Goal: Task Accomplishment & Management: Manage account settings

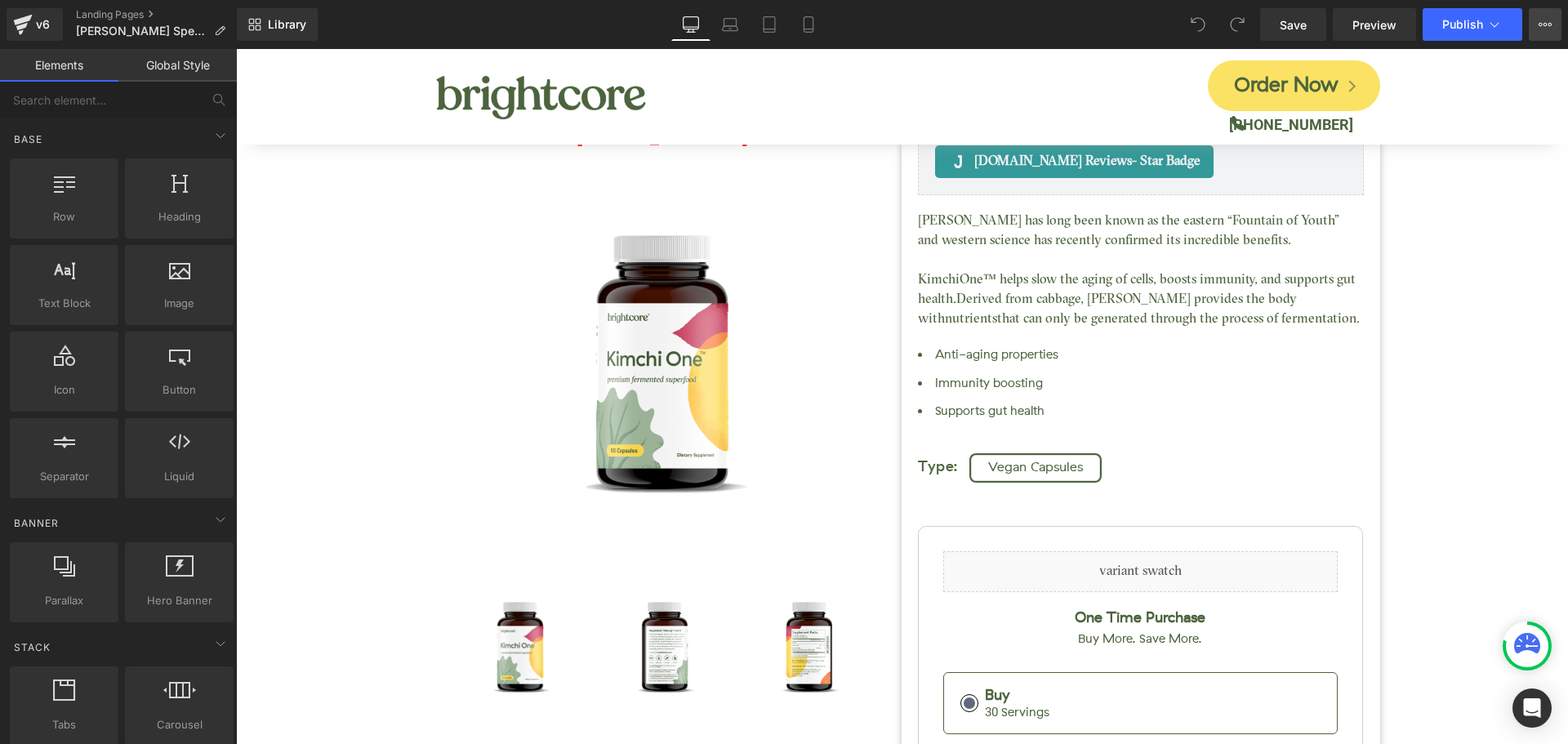
click at [1540, 19] on icon at bounding box center [1544, 24] width 13 height 13
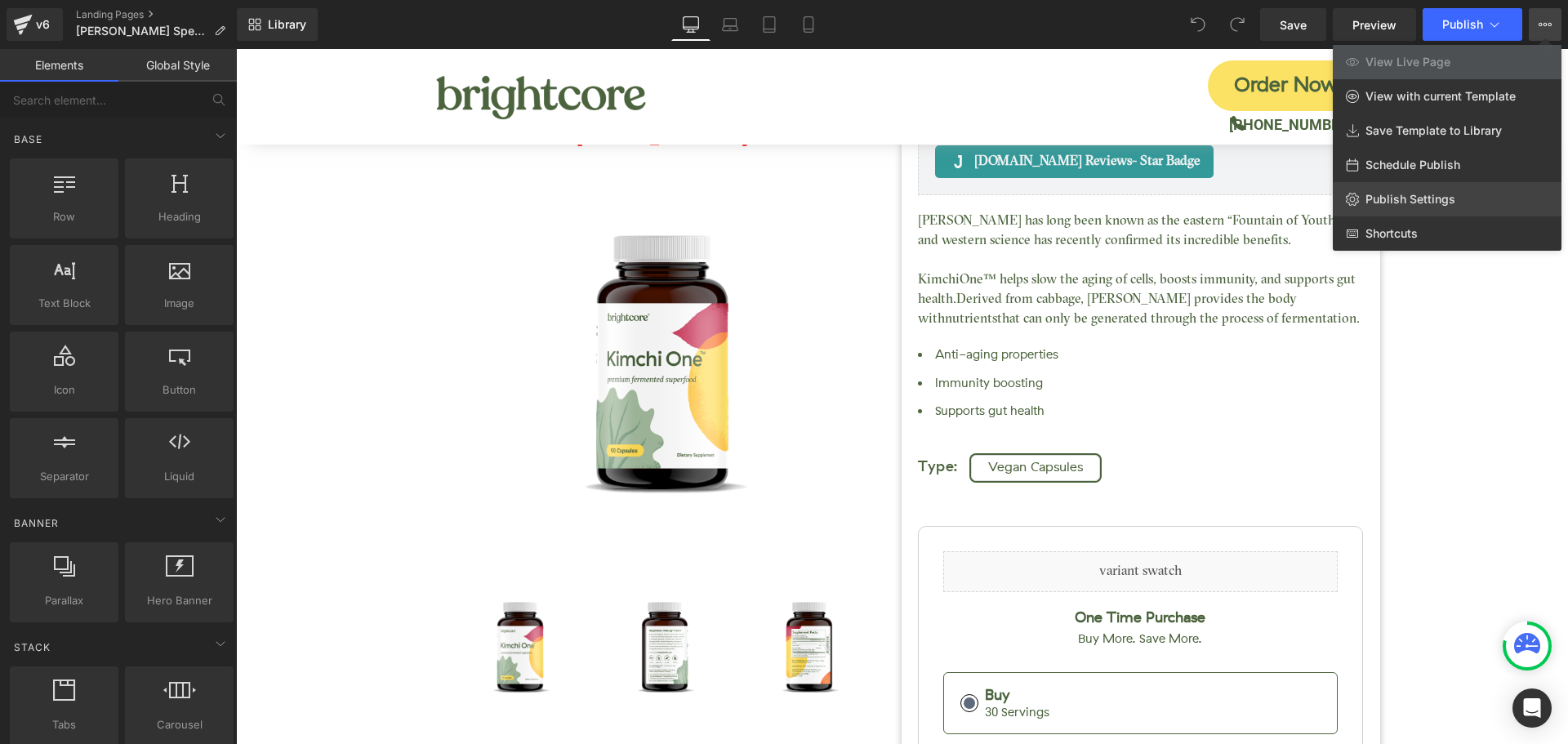
click at [1421, 199] on span "Publish Settings" at bounding box center [1410, 199] width 90 height 15
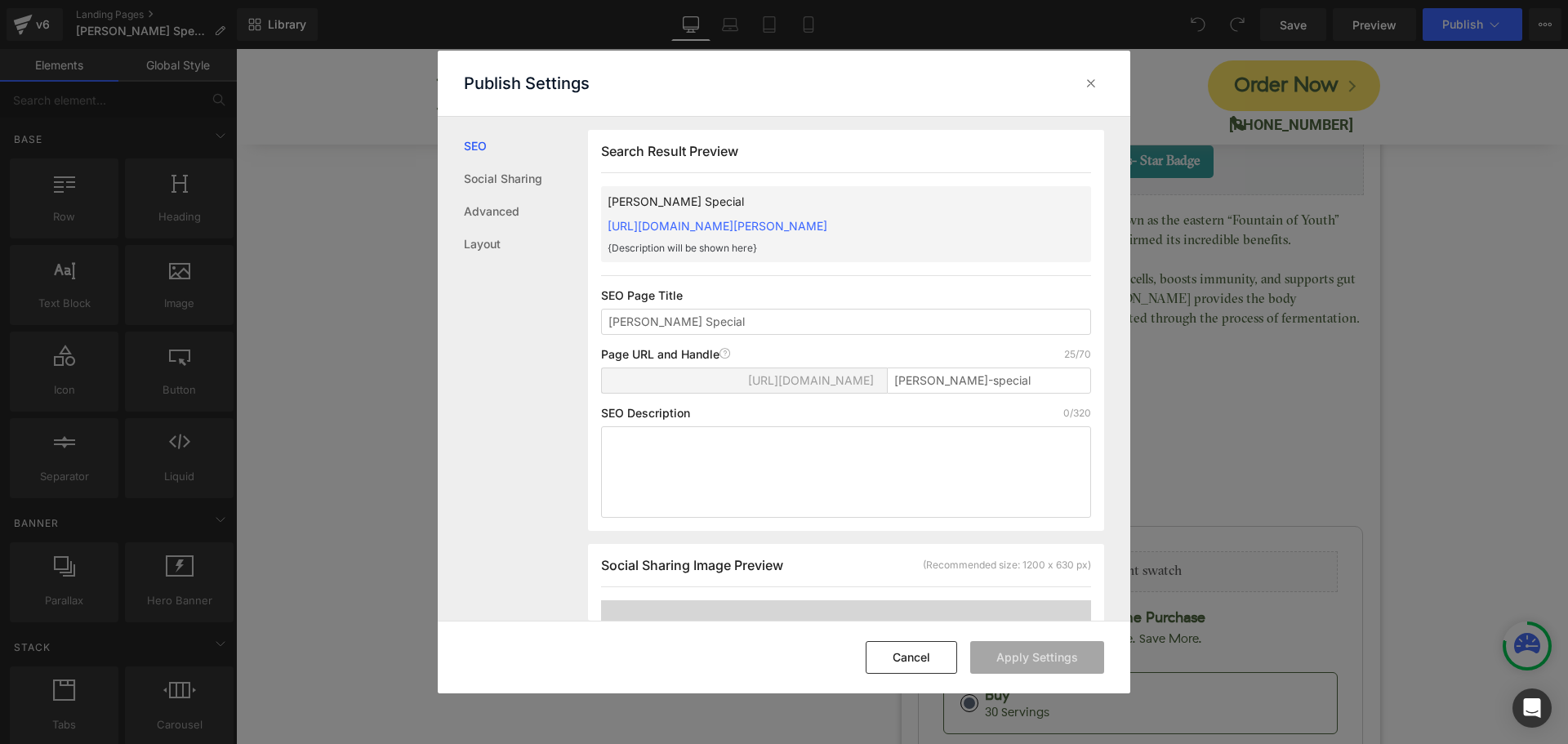
scroll to position [1, 0]
drag, startPoint x: 891, startPoint y: 383, endPoint x: 1154, endPoint y: 378, distance: 263.0
click at [1154, 378] on div "Publish Settings SEO Social Sharing Advanced Layout Search Result Preview [PERS…" at bounding box center [784, 372] width 1568 height 744
type input "wolf"
click at [1003, 664] on button "Apply Settings" at bounding box center [1037, 657] width 134 height 33
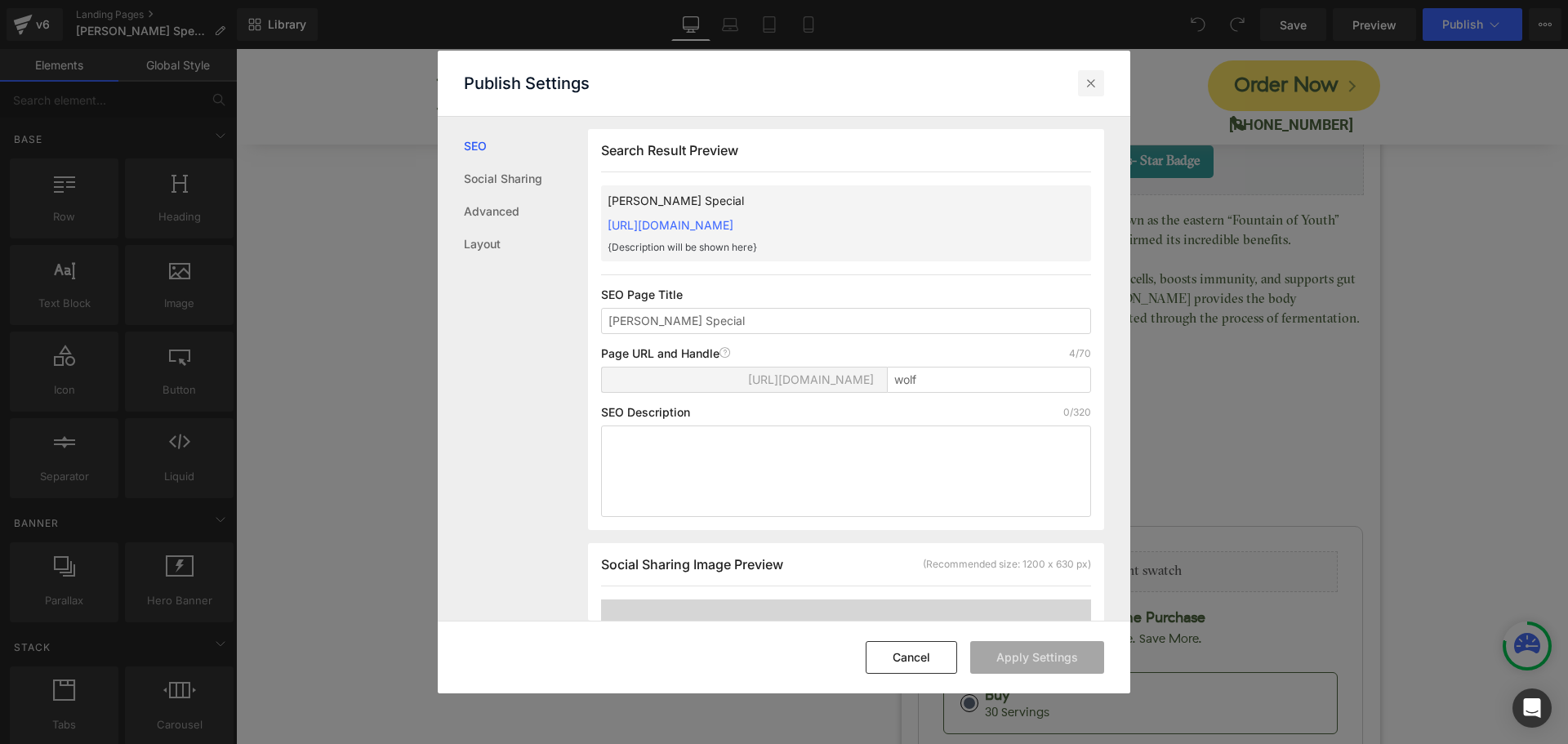
click at [1093, 89] on icon at bounding box center [1091, 83] width 17 height 17
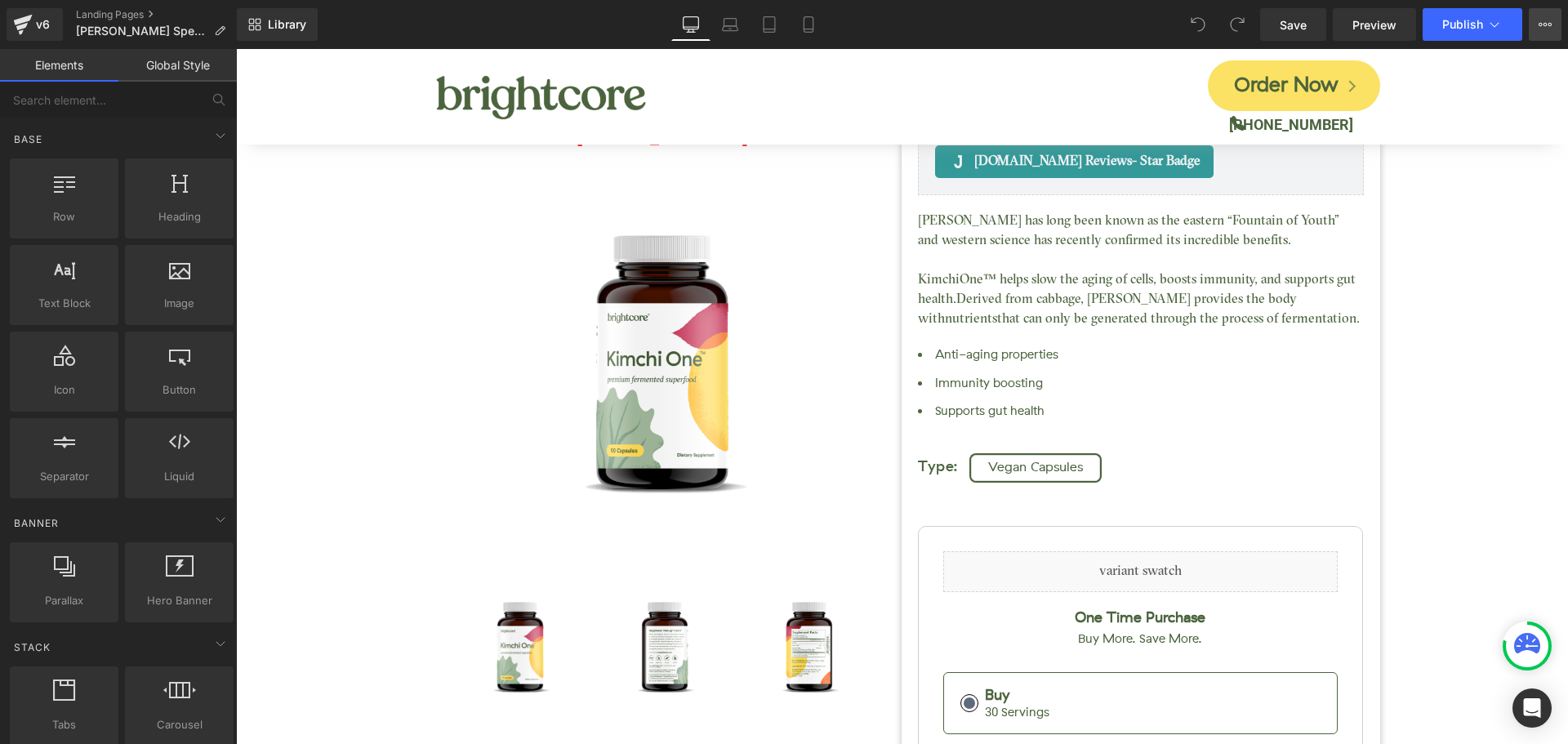
click at [1538, 20] on button "View Live Page View with current Template Save Template to Library Schedule Pub…" at bounding box center [1544, 24] width 33 height 33
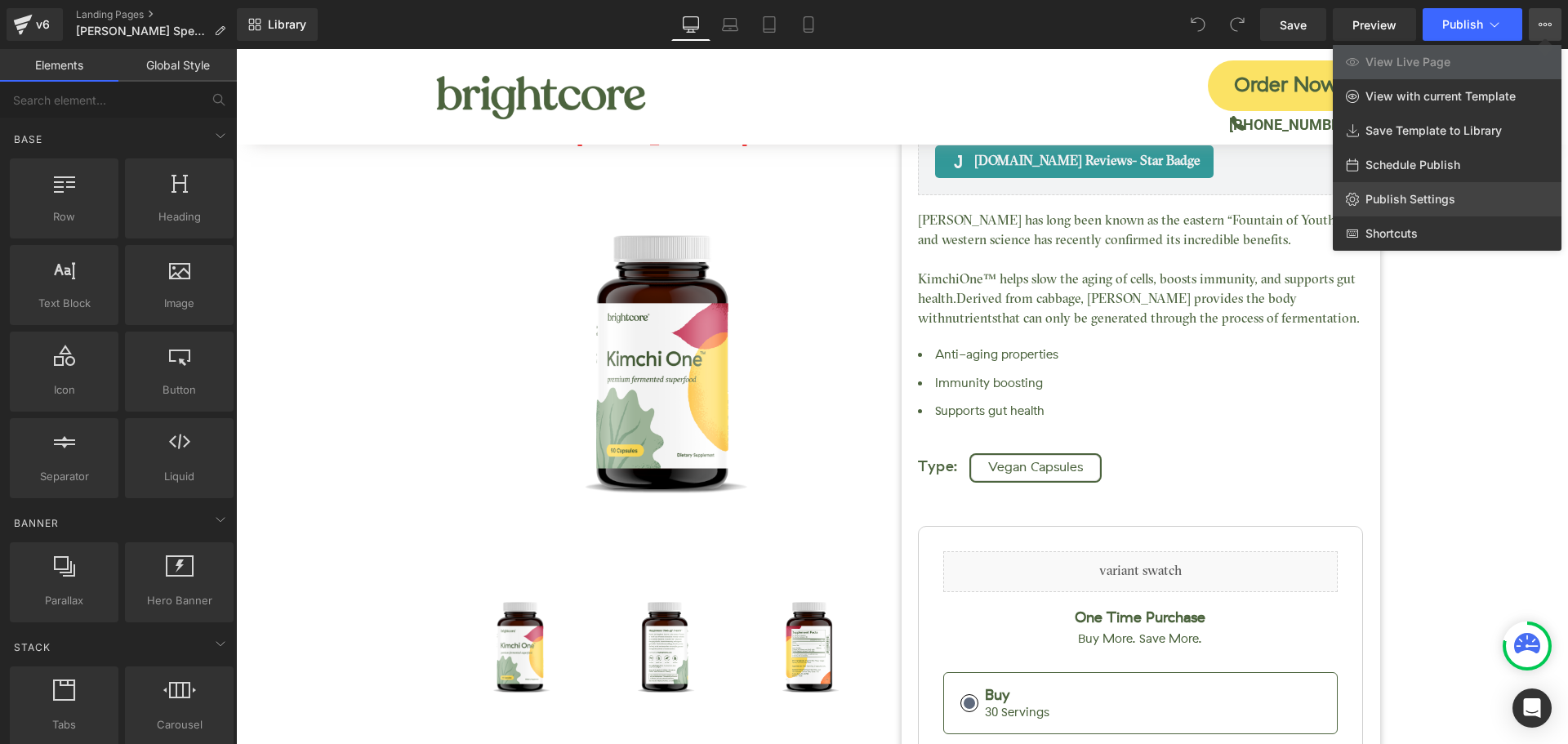
click at [1424, 198] on span "Publish Settings" at bounding box center [1410, 199] width 90 height 15
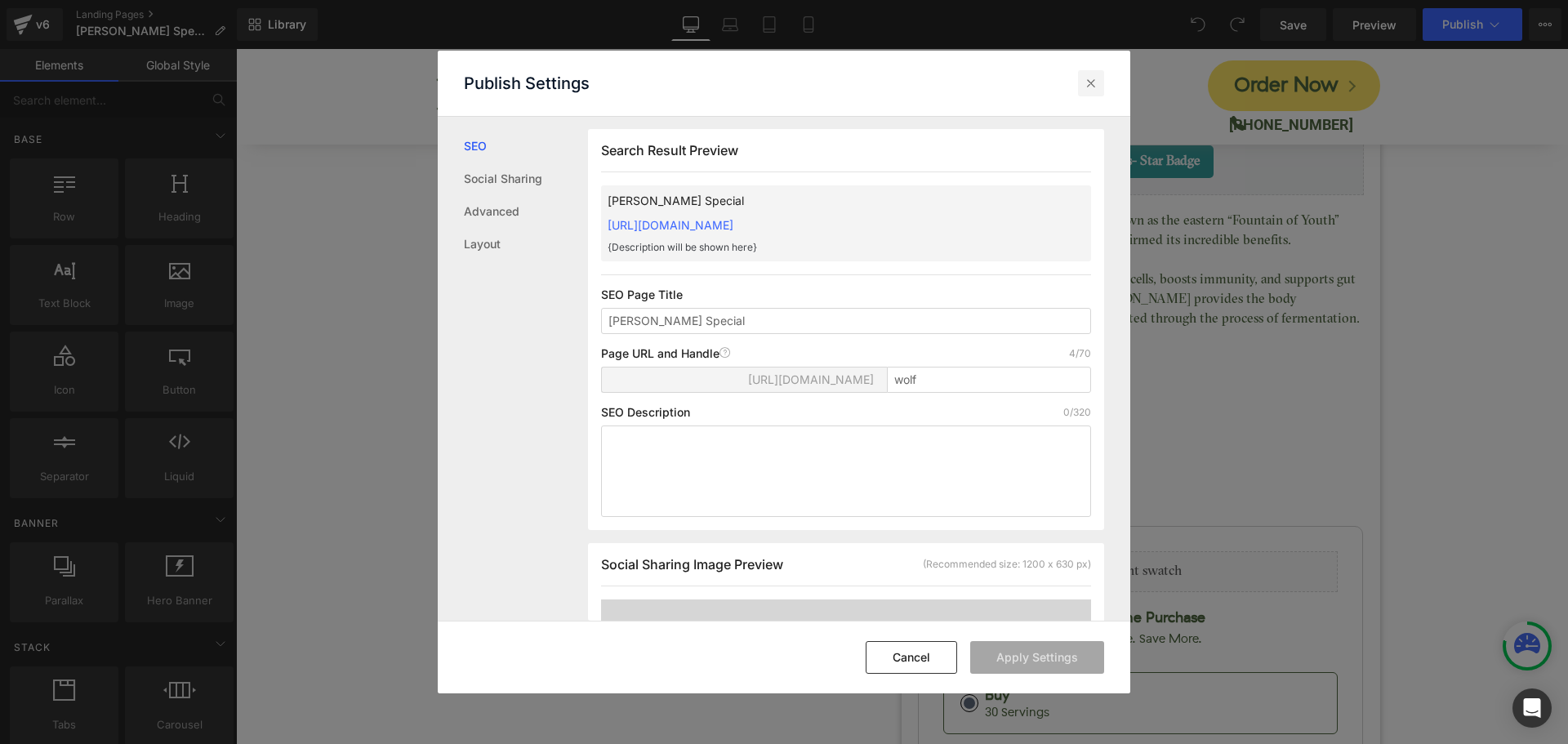
click at [1095, 80] on icon at bounding box center [1091, 83] width 17 height 17
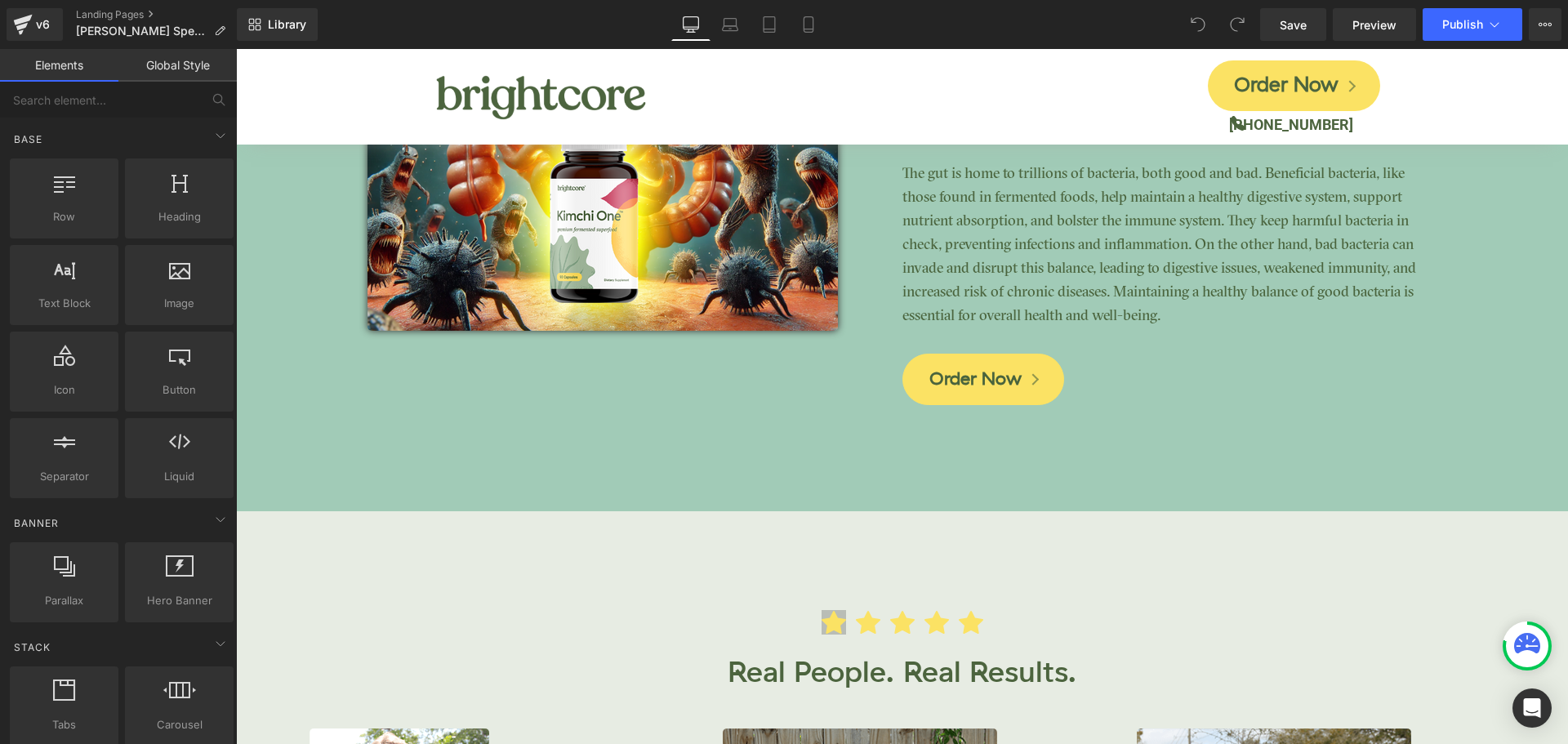
scroll to position [3677, 0]
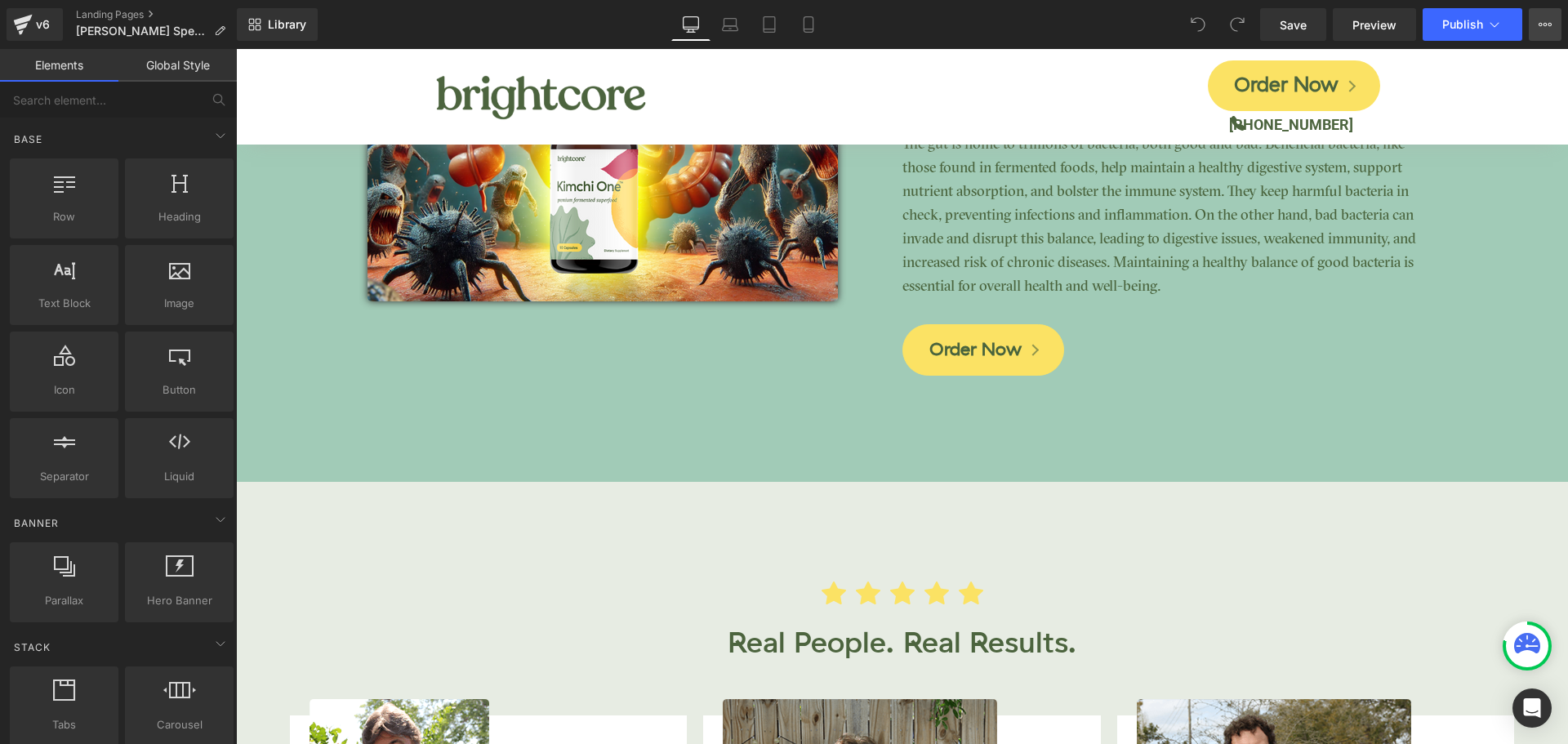
click at [1555, 26] on button "View Live Page View with current Template Save Template to Library Schedule Pub…" at bounding box center [1544, 24] width 33 height 33
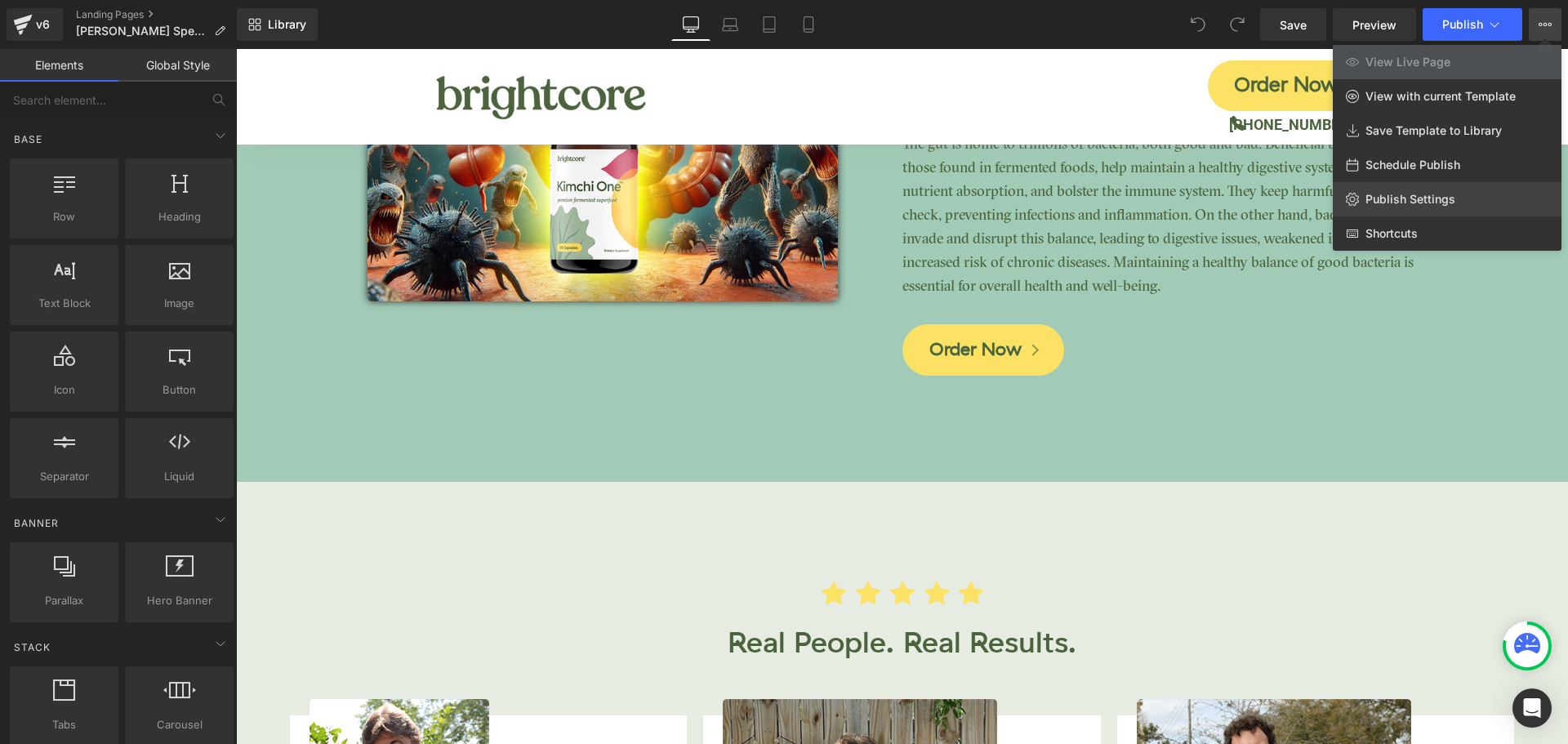
click at [1416, 201] on span "Publish Settings" at bounding box center [1410, 199] width 90 height 15
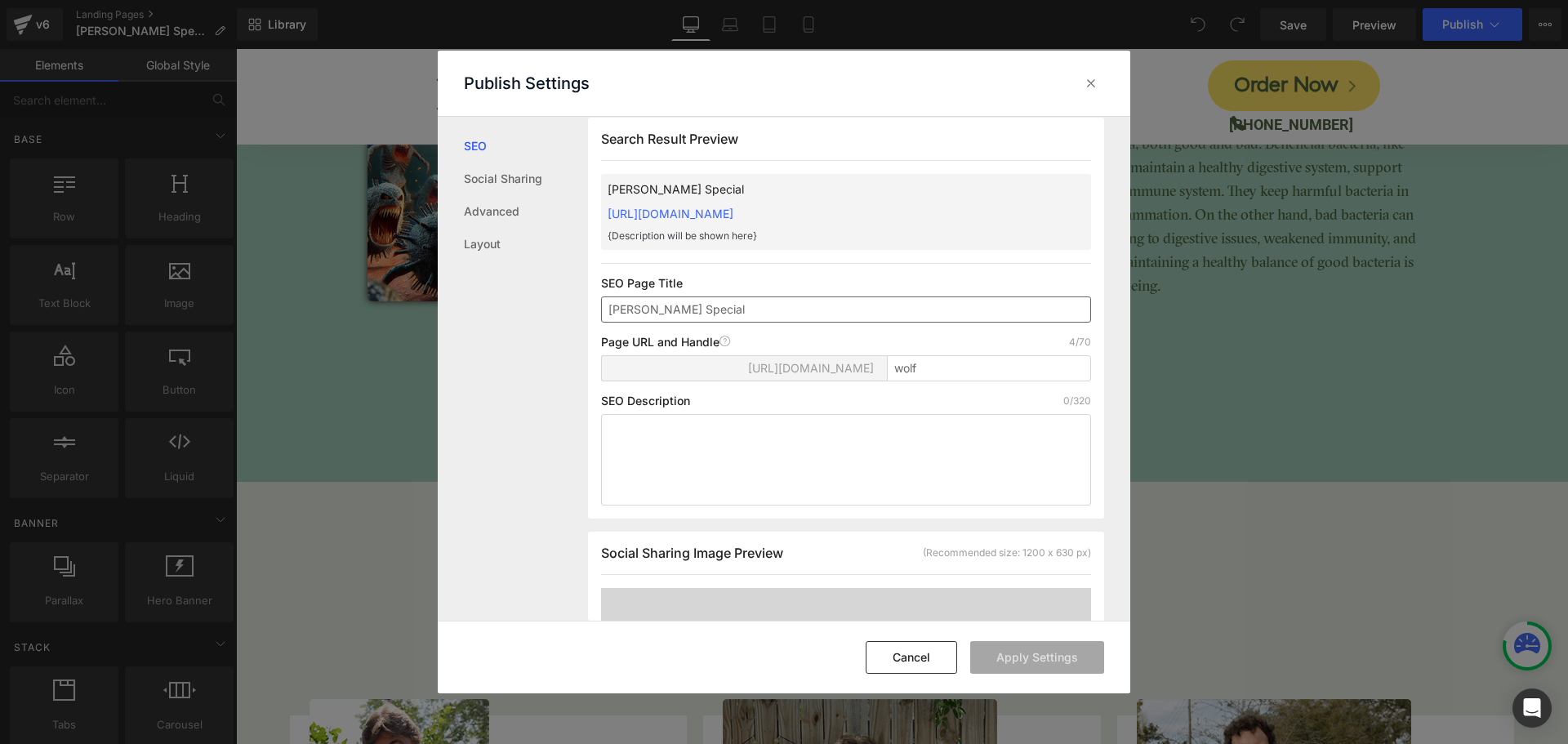
scroll to position [0, 0]
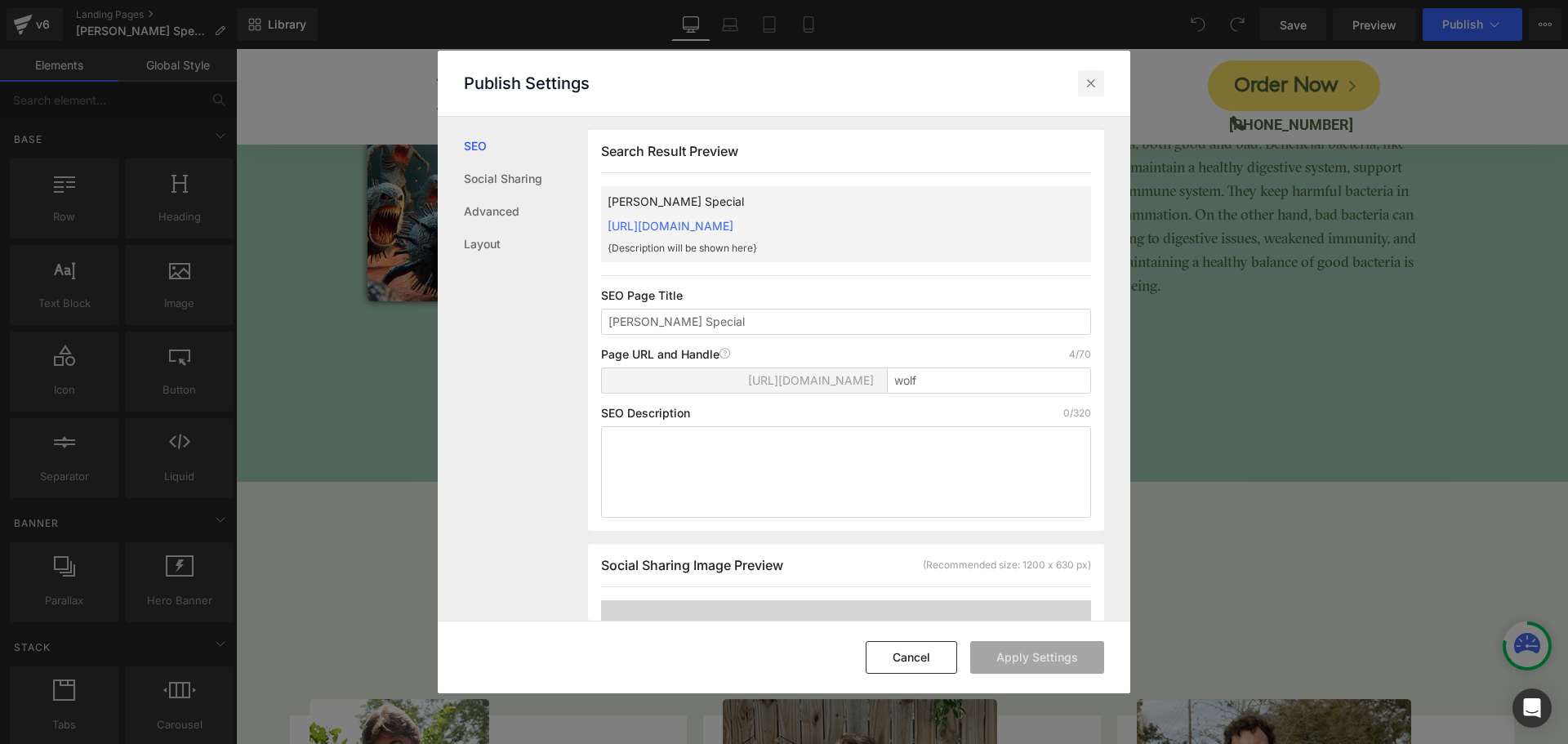
click at [1084, 84] on icon at bounding box center [1091, 83] width 17 height 17
